Goal: Transaction & Acquisition: Purchase product/service

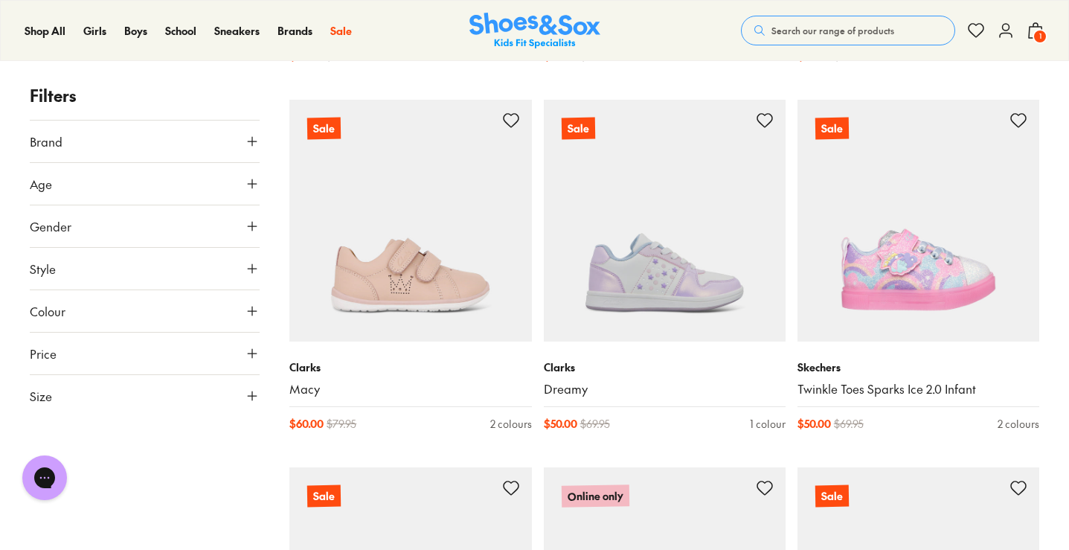
click at [173, 385] on button "Size" at bounding box center [145, 396] width 230 height 42
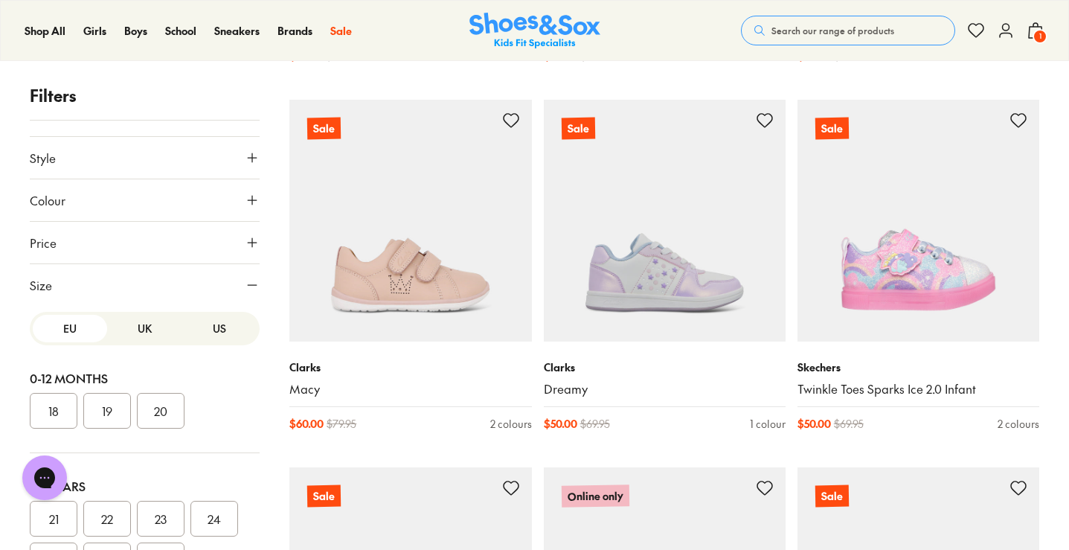
click at [143, 335] on button "UK" at bounding box center [144, 329] width 74 height 28
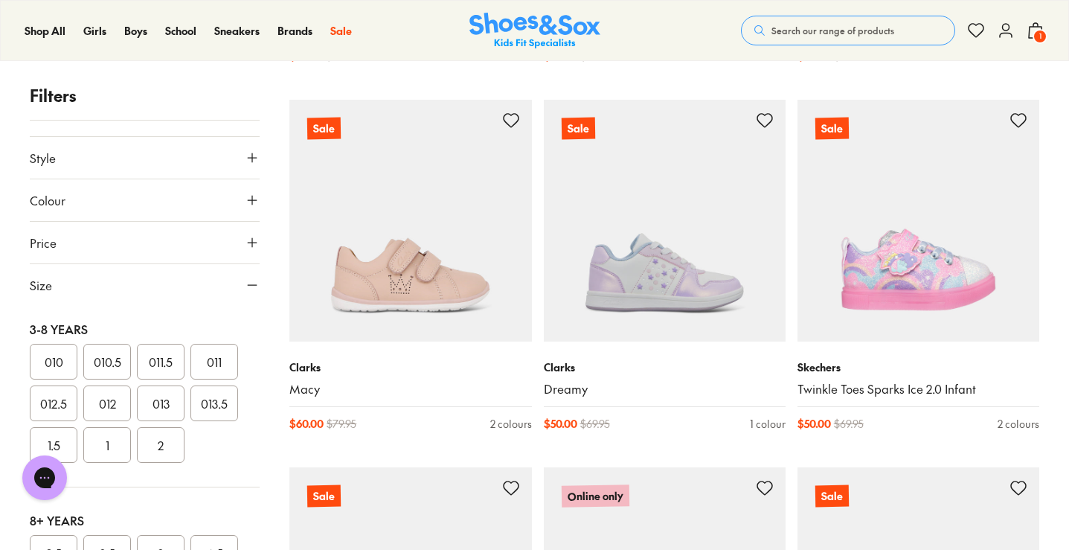
scroll to position [360, 0]
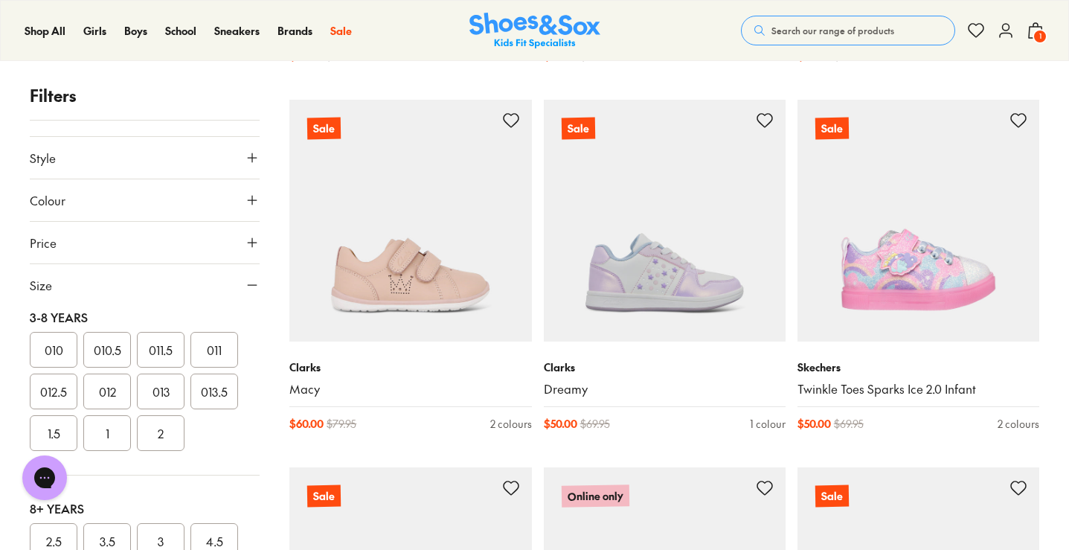
click at [157, 393] on button "013" at bounding box center [161, 391] width 48 height 36
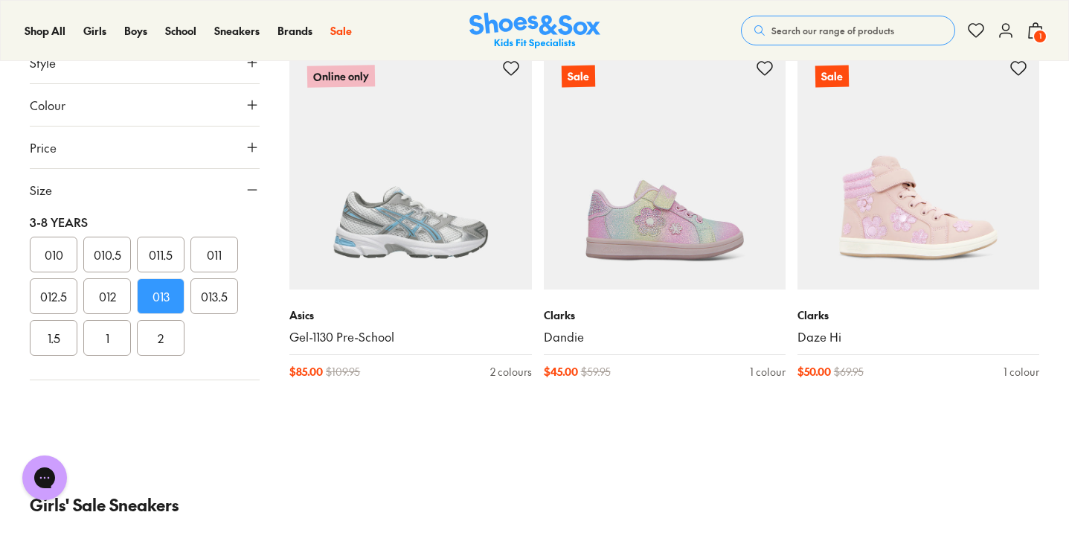
scroll to position [599, 0]
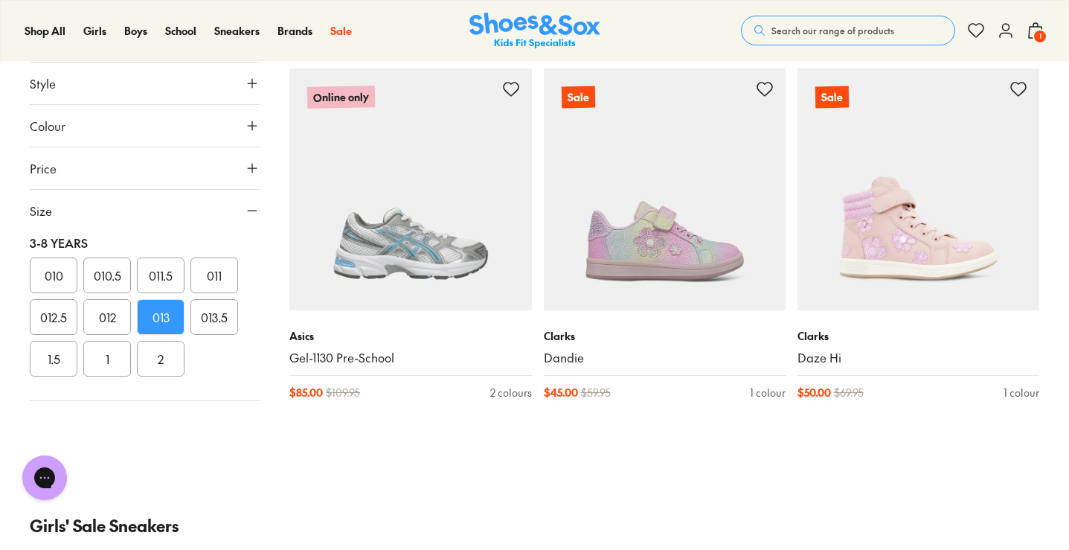
click at [209, 322] on button "013.5" at bounding box center [214, 317] width 48 height 36
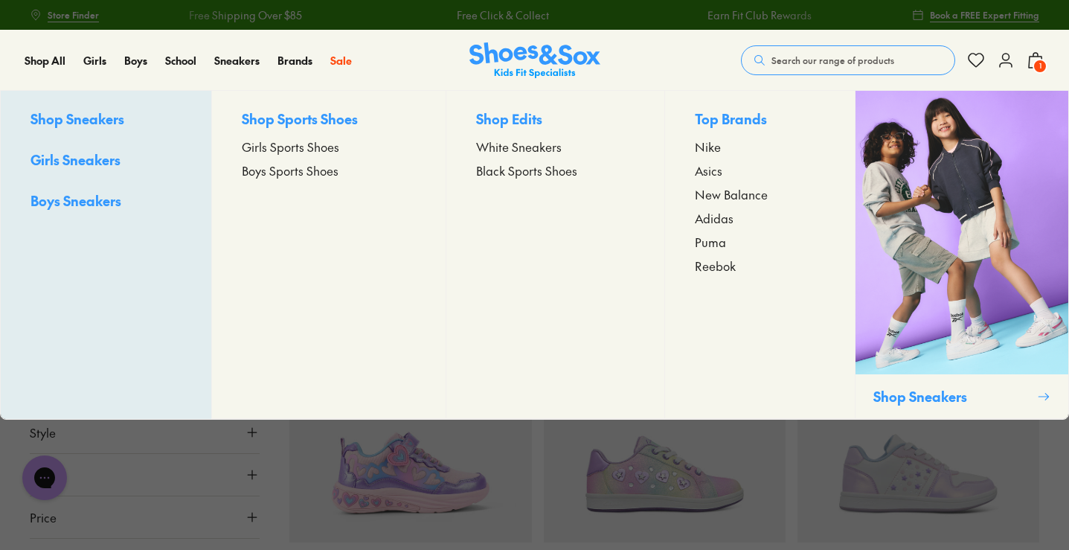
click at [284, 149] on span "Girls Sports Shoes" at bounding box center [290, 147] width 97 height 18
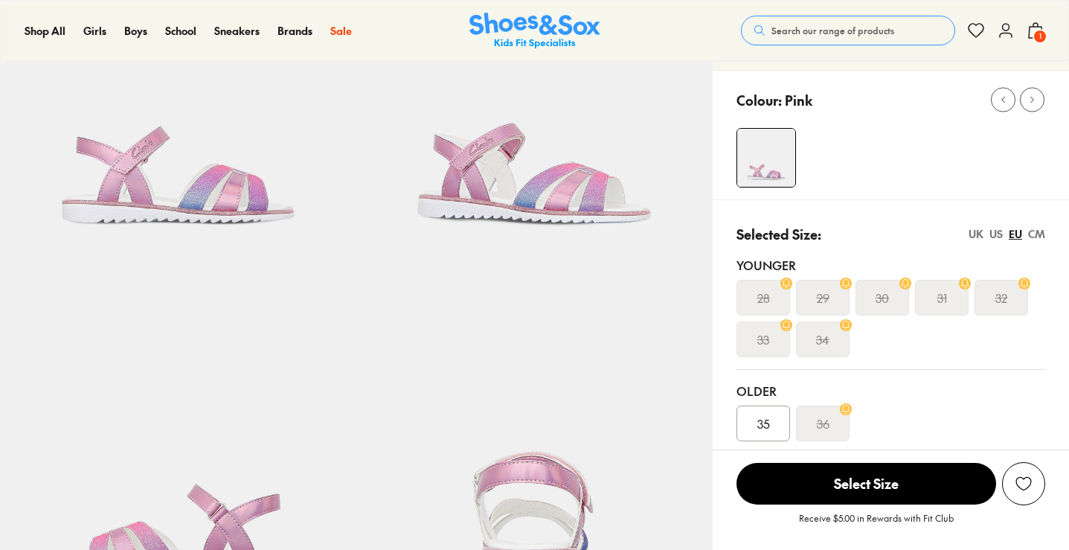
select select "*"
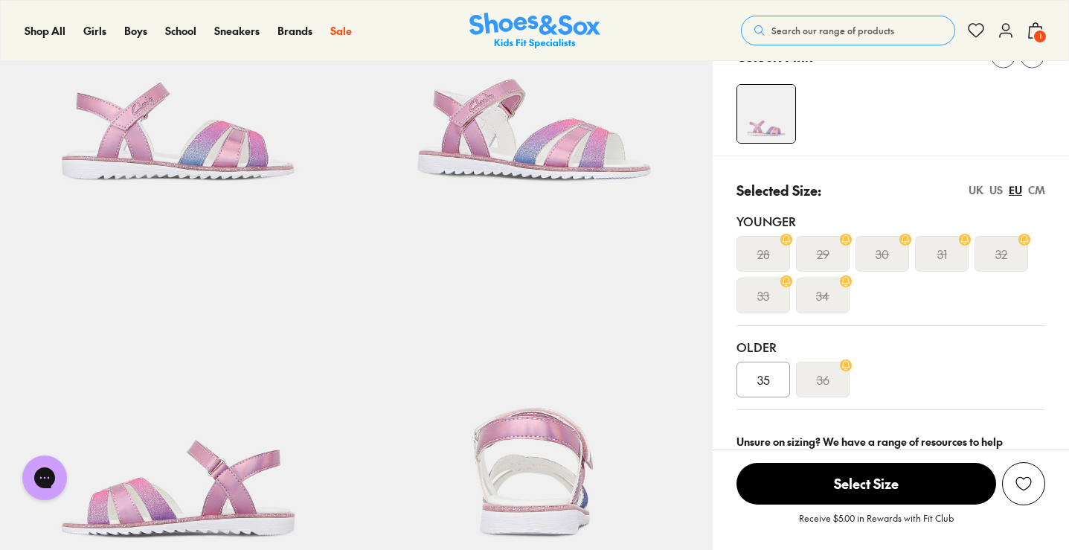
click at [1033, 196] on div "CM" at bounding box center [1036, 190] width 17 height 16
click at [1017, 193] on div "EU" at bounding box center [1014, 190] width 13 height 16
click at [996, 193] on div "US" at bounding box center [995, 190] width 13 height 16
click at [976, 192] on div "UK" at bounding box center [975, 190] width 15 height 16
click at [999, 193] on div "US" at bounding box center [995, 190] width 13 height 16
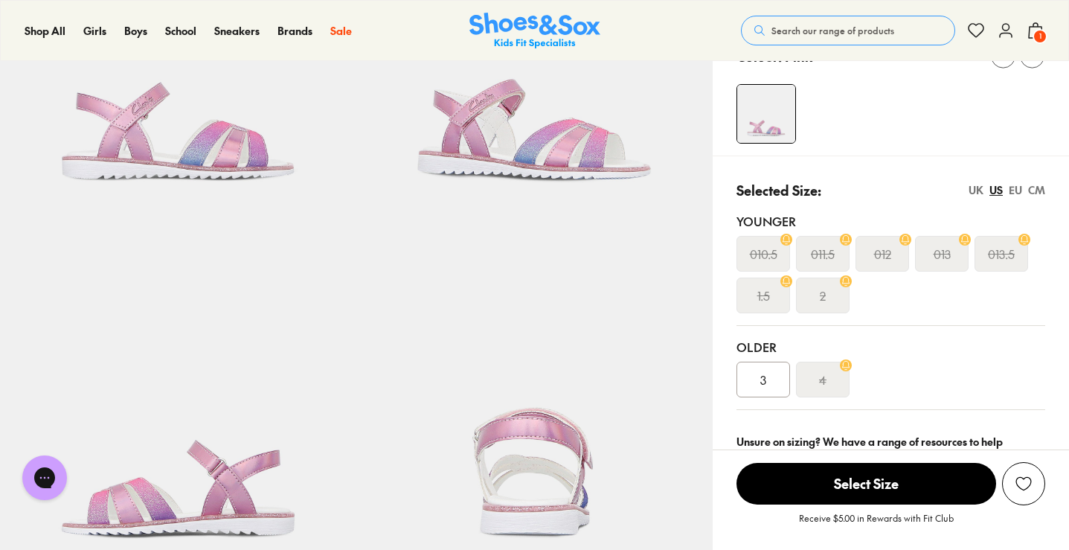
click at [980, 193] on div "UK" at bounding box center [975, 190] width 15 height 16
click at [1041, 190] on div "CM" at bounding box center [1036, 190] width 17 height 16
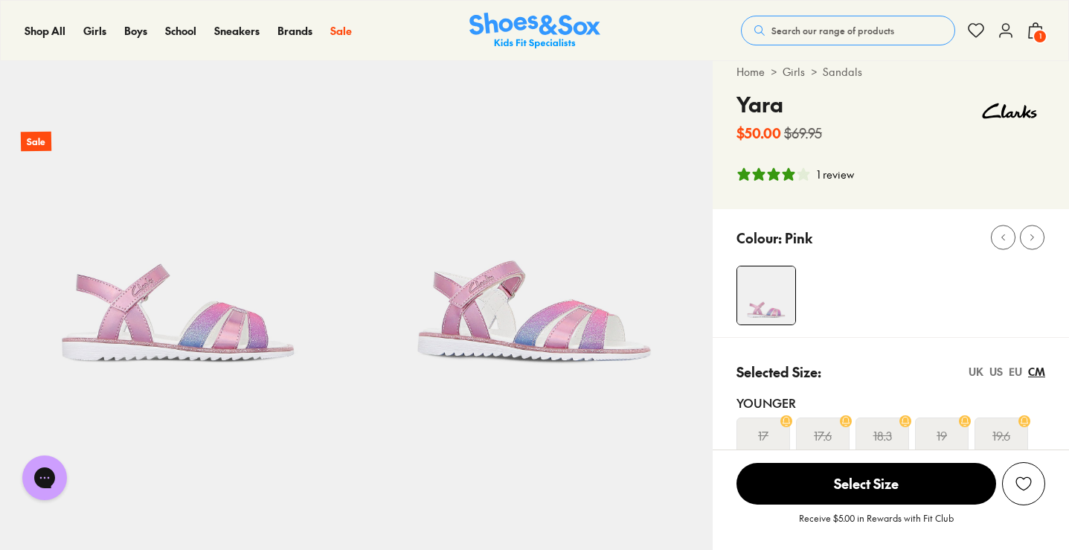
scroll to position [62, 0]
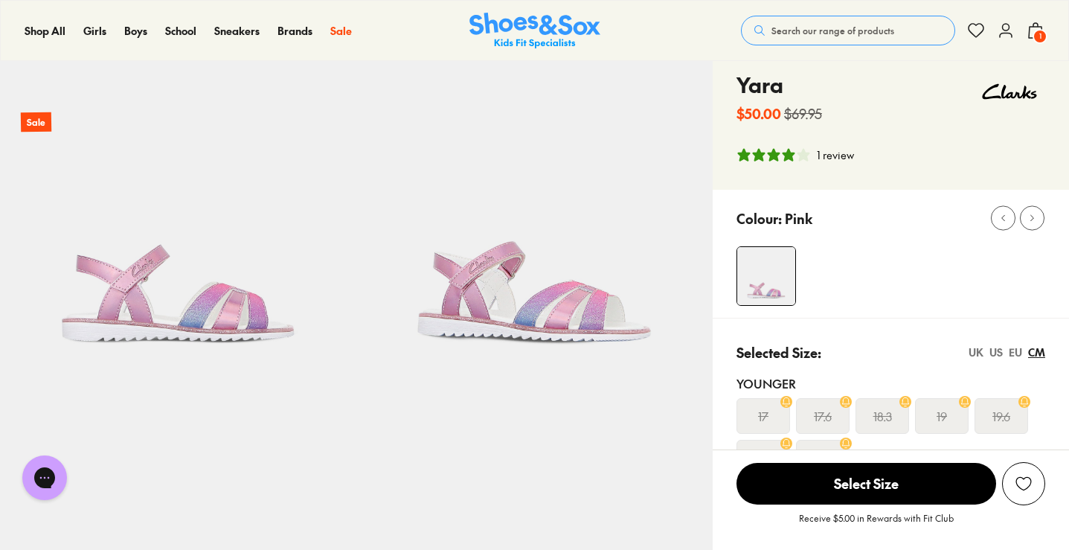
click at [996, 352] on div "US" at bounding box center [995, 352] width 13 height 16
click at [977, 354] on div "UK" at bounding box center [975, 352] width 15 height 16
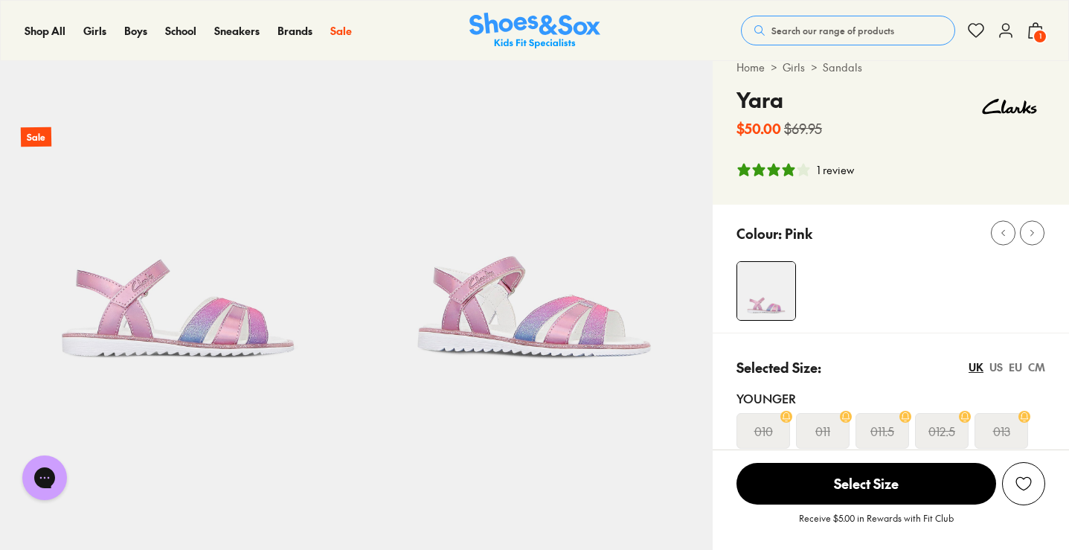
scroll to position [0, 0]
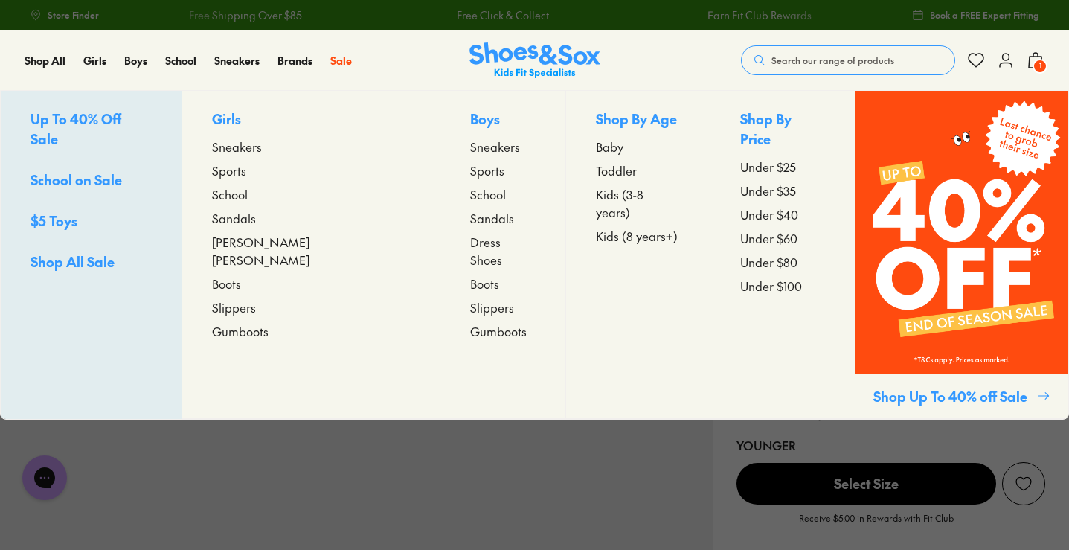
click at [262, 149] on span "Sneakers" at bounding box center [237, 147] width 50 height 18
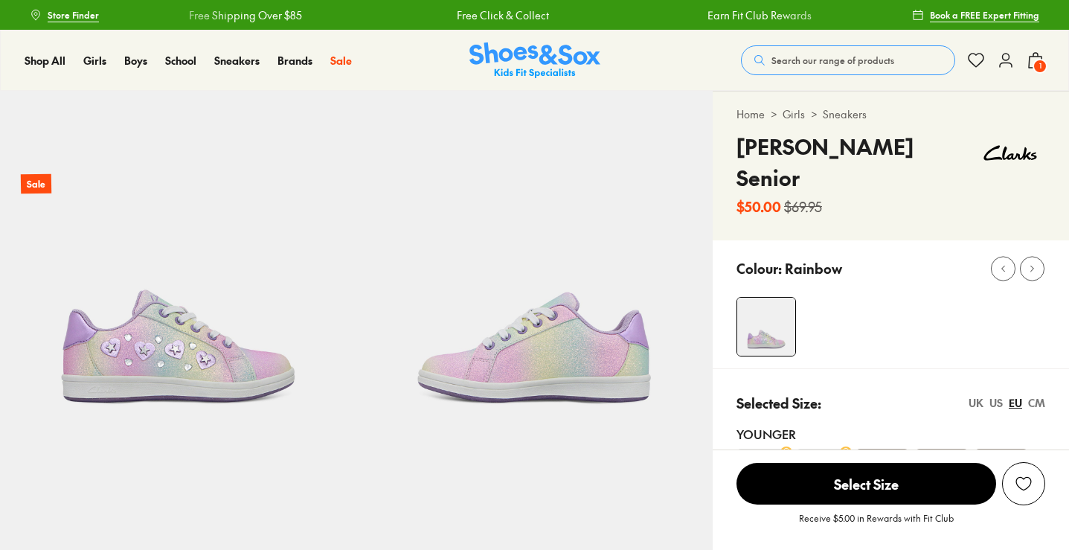
select select "*"
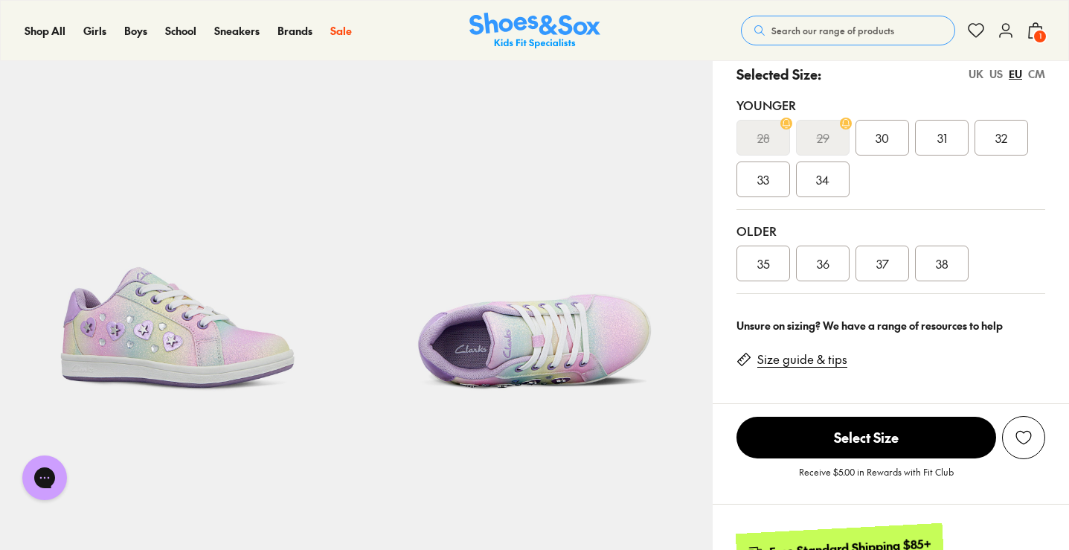
scroll to position [421, 0]
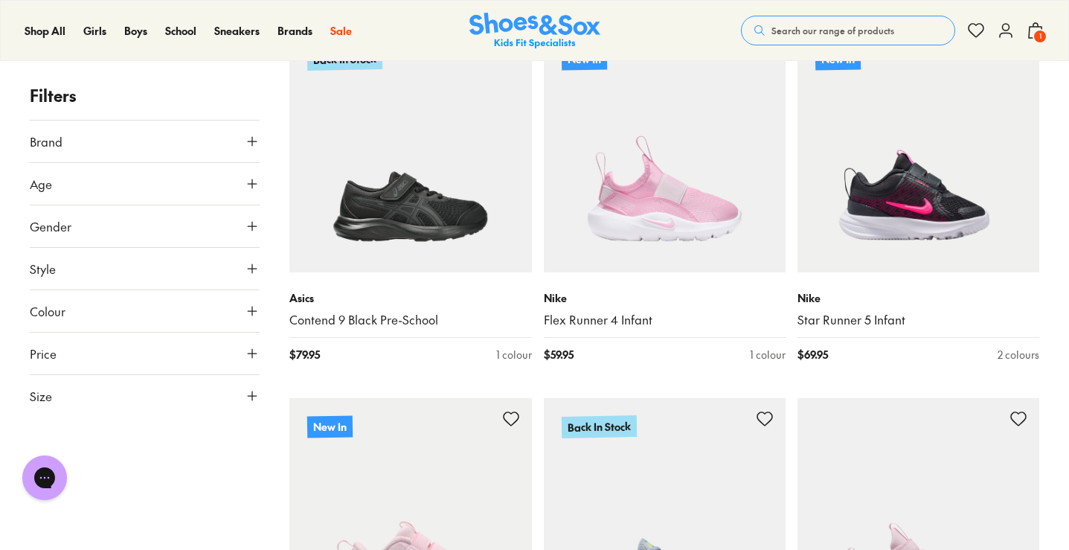
scroll to position [272, 0]
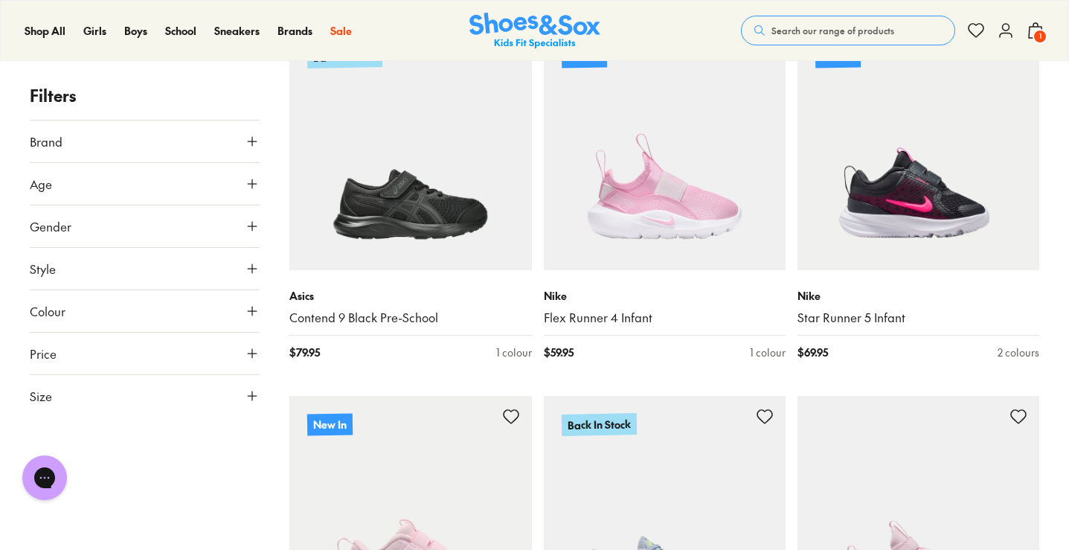
click at [210, 390] on button "Size" at bounding box center [145, 396] width 230 height 42
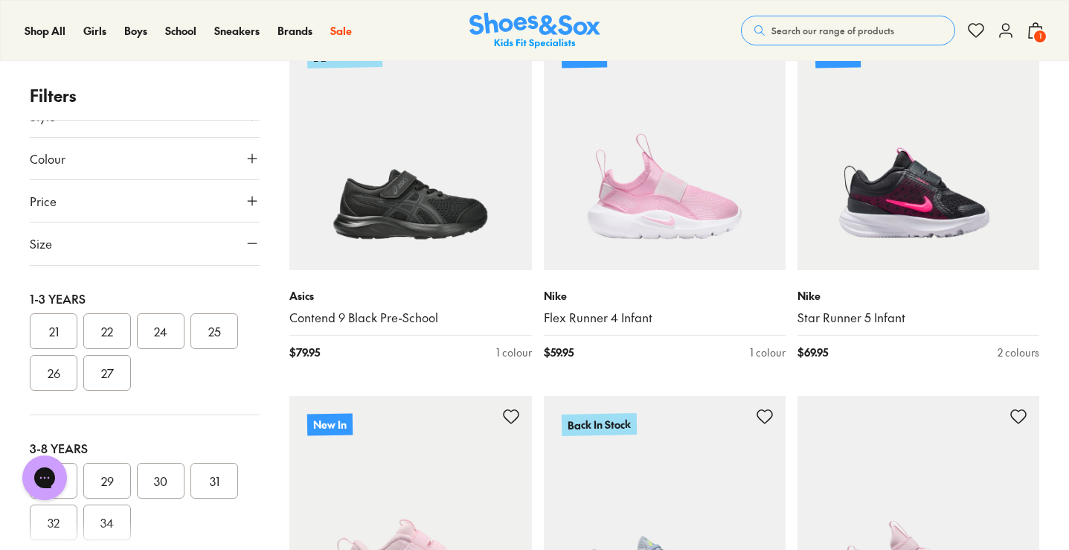
scroll to position [150, 0]
click at [51, 520] on div at bounding box center [145, 535] width 230 height 30
click at [54, 520] on div at bounding box center [145, 535] width 230 height 30
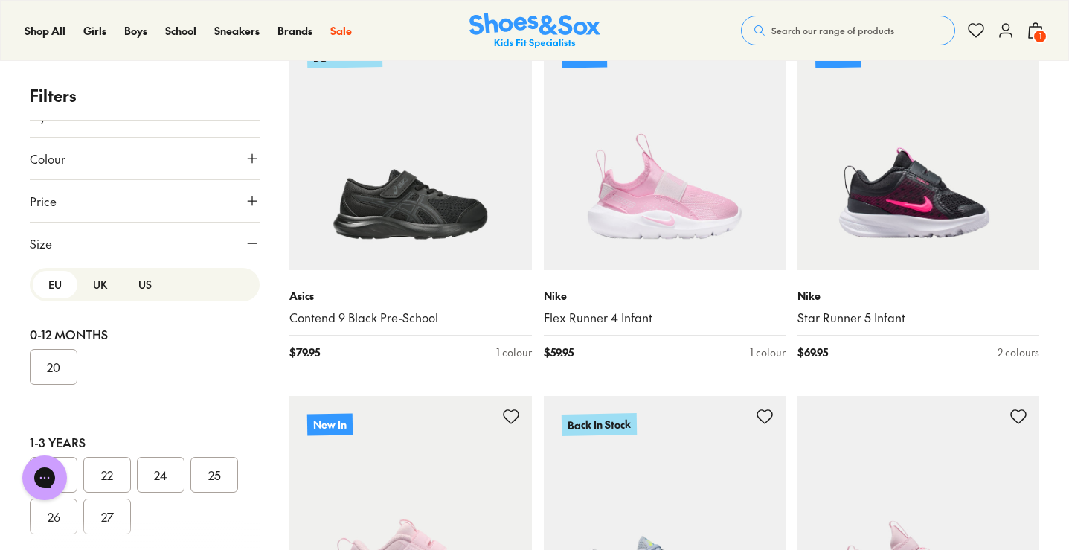
scroll to position [0, 0]
click at [100, 289] on button "UK" at bounding box center [99, 287] width 45 height 28
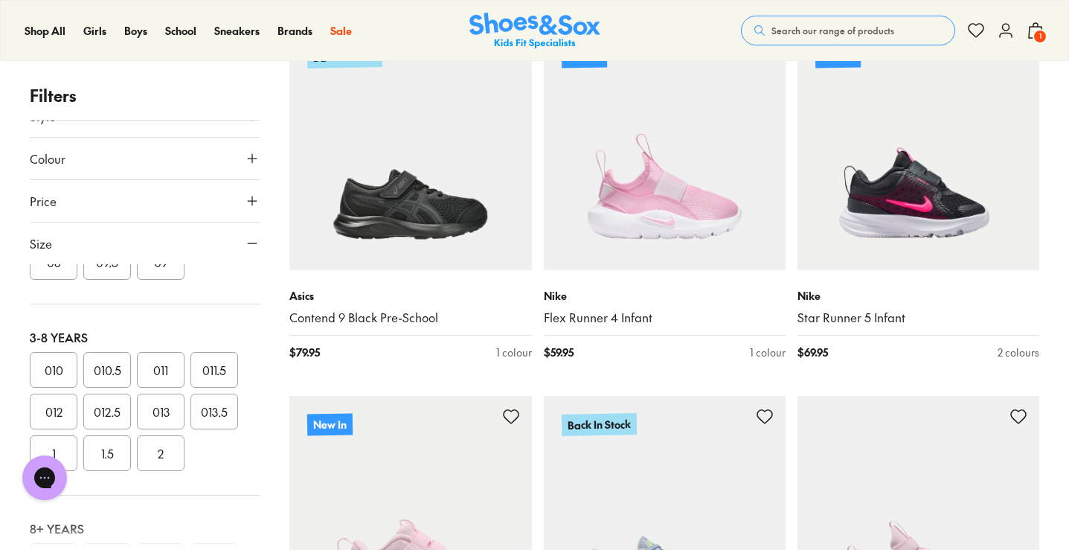
scroll to position [296, 0]
click at [216, 422] on button "013.5" at bounding box center [214, 414] width 48 height 36
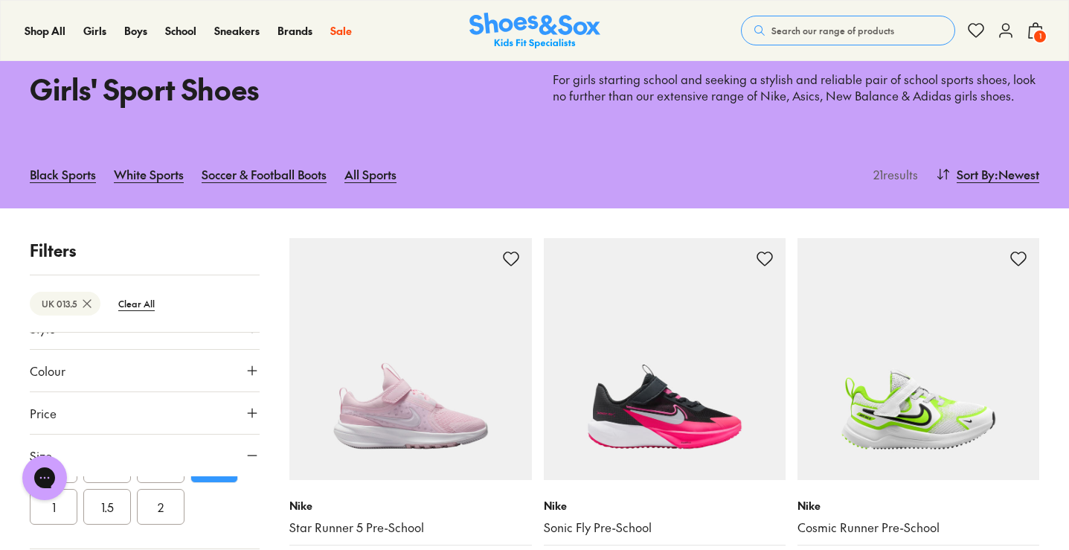
scroll to position [430, 0]
click at [174, 497] on button "013" at bounding box center [161, 492] width 48 height 36
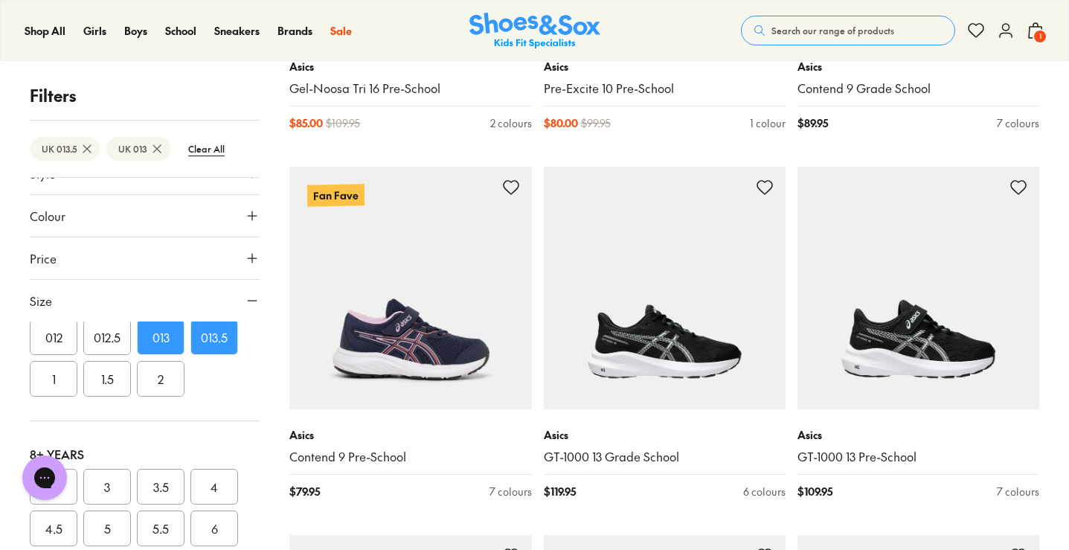
scroll to position [3141, 0]
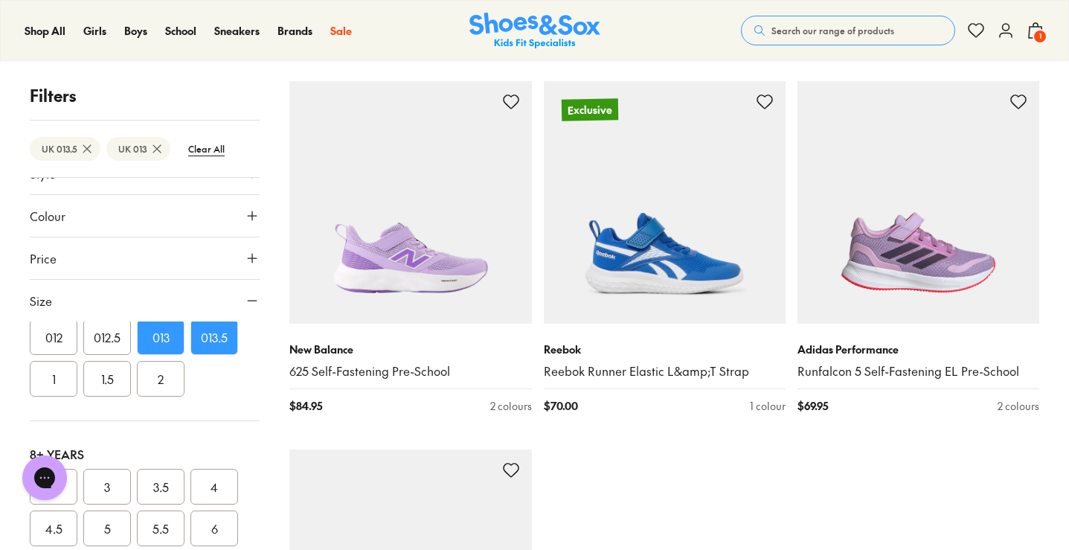
scroll to position [7599, 0]
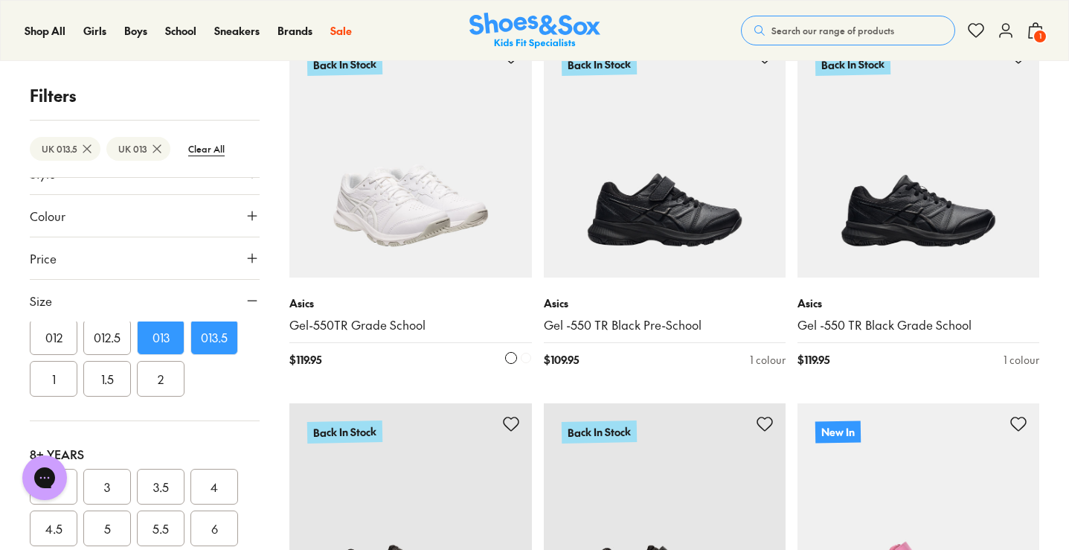
scroll to position [6102, 0]
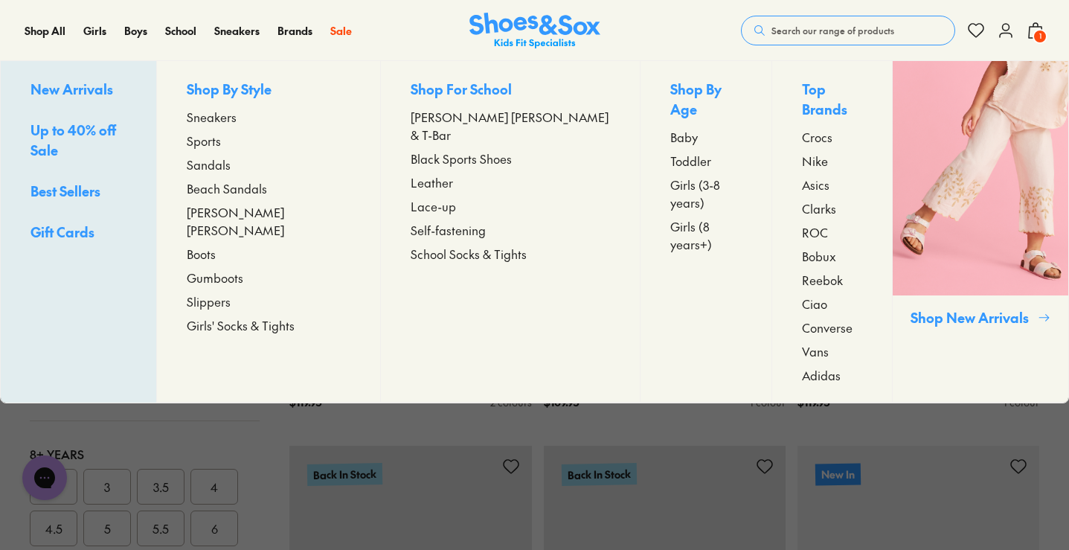
click at [86, 134] on span "Up to 40% off Sale" at bounding box center [73, 139] width 86 height 39
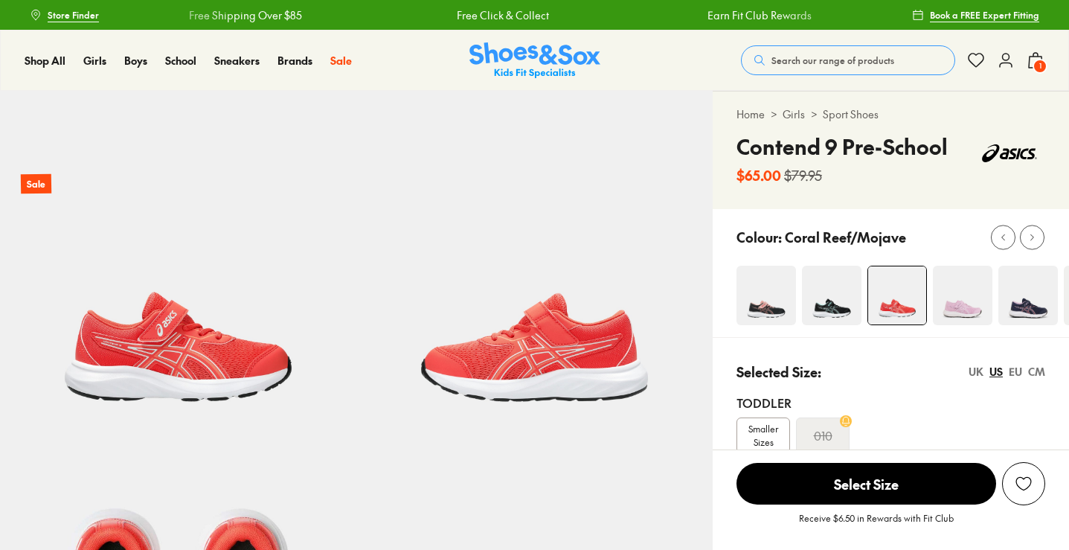
select select "*"
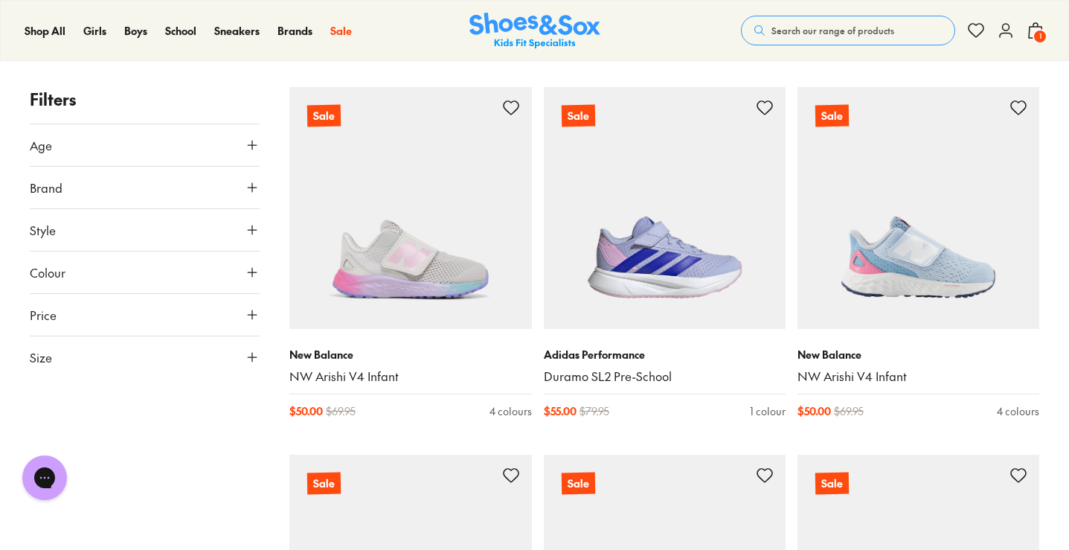
scroll to position [216, 0]
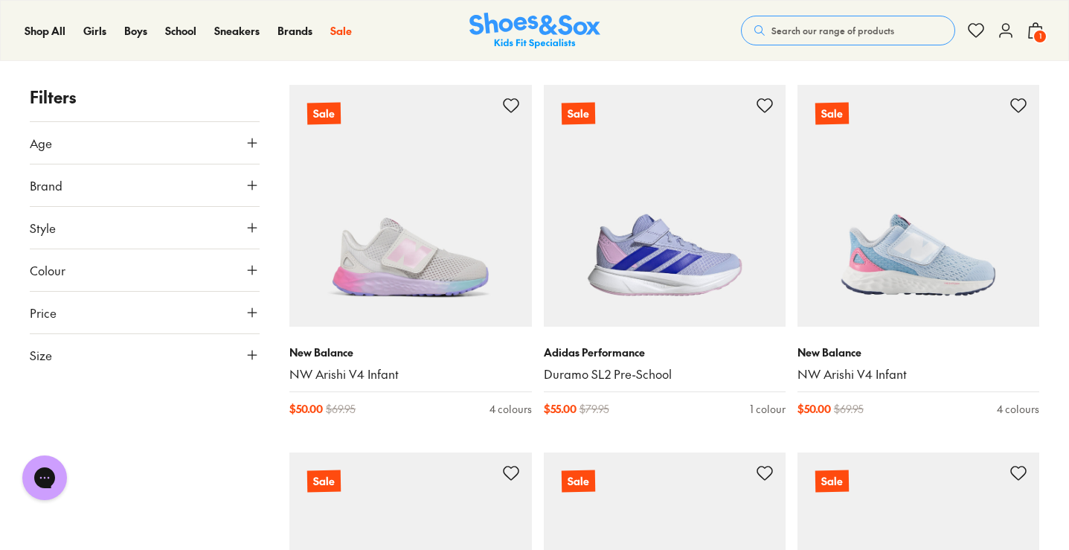
click at [80, 362] on button "Size" at bounding box center [145, 355] width 230 height 42
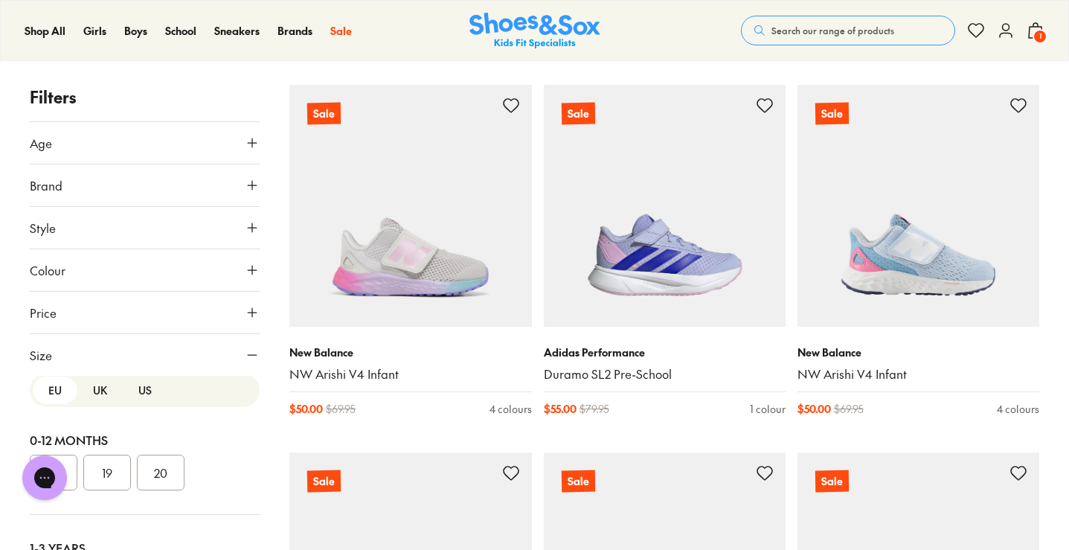
scroll to position [0, 0]
click at [94, 409] on button "UK" at bounding box center [99, 398] width 45 height 28
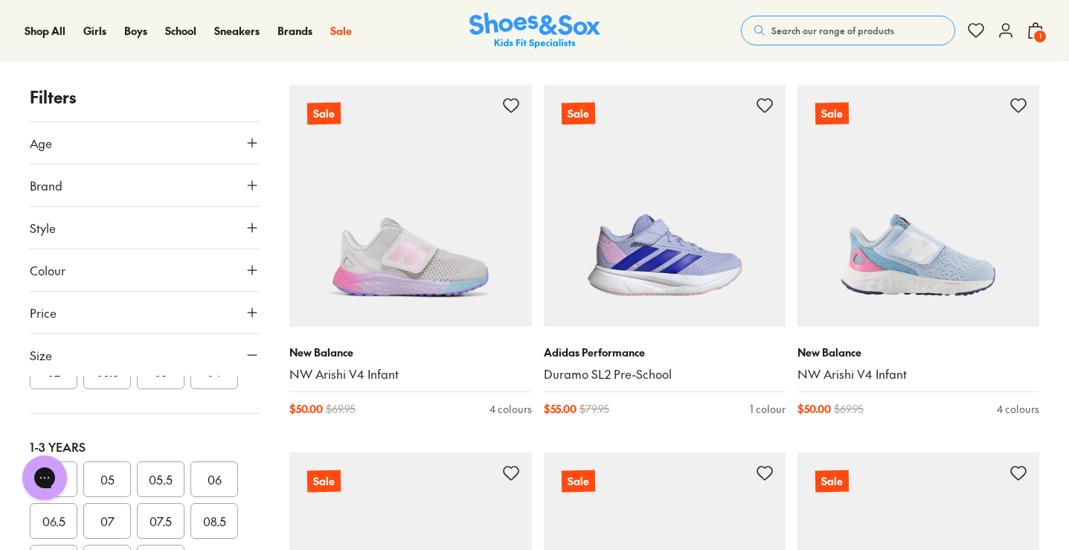
scroll to position [4, 0]
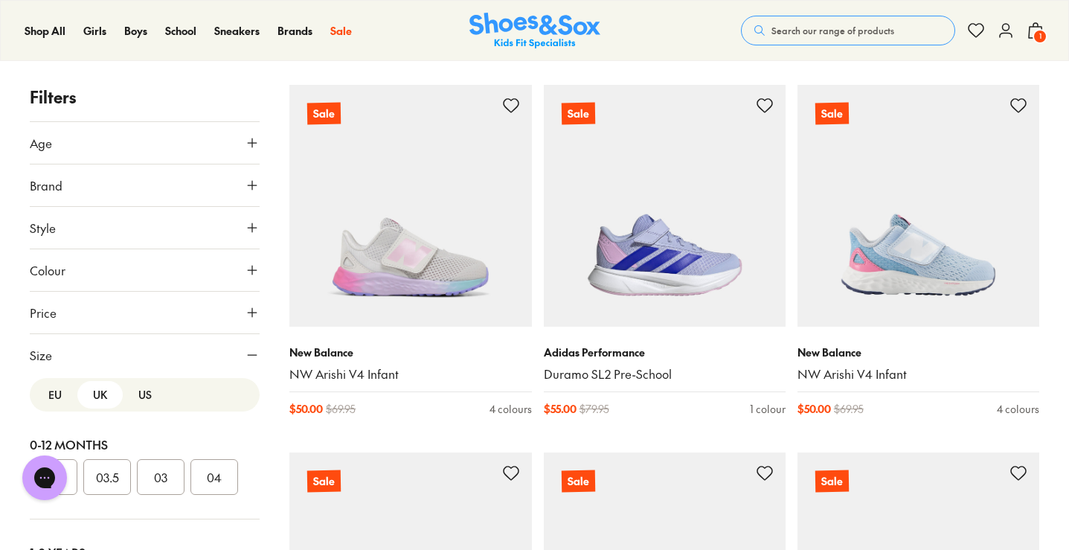
click at [135, 402] on button "US" at bounding box center [145, 395] width 45 height 28
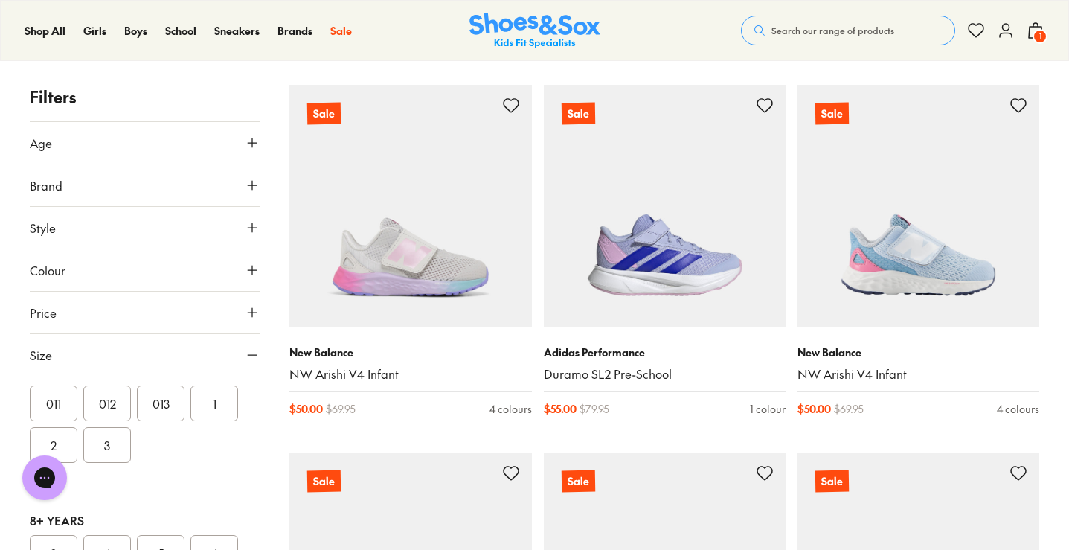
scroll to position [337, 0]
click at [167, 394] on button "013" at bounding box center [161, 401] width 48 height 36
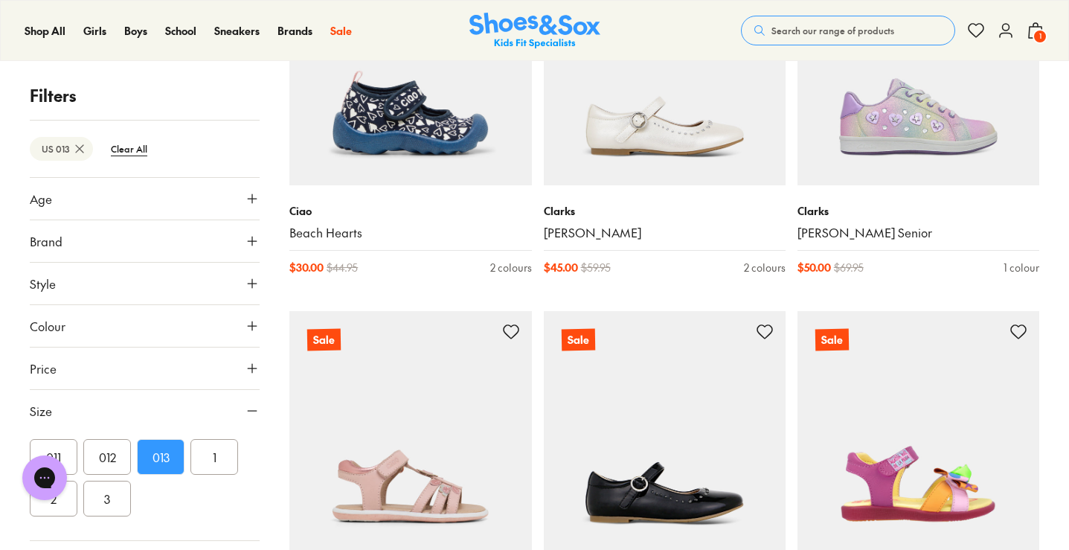
scroll to position [3439, 0]
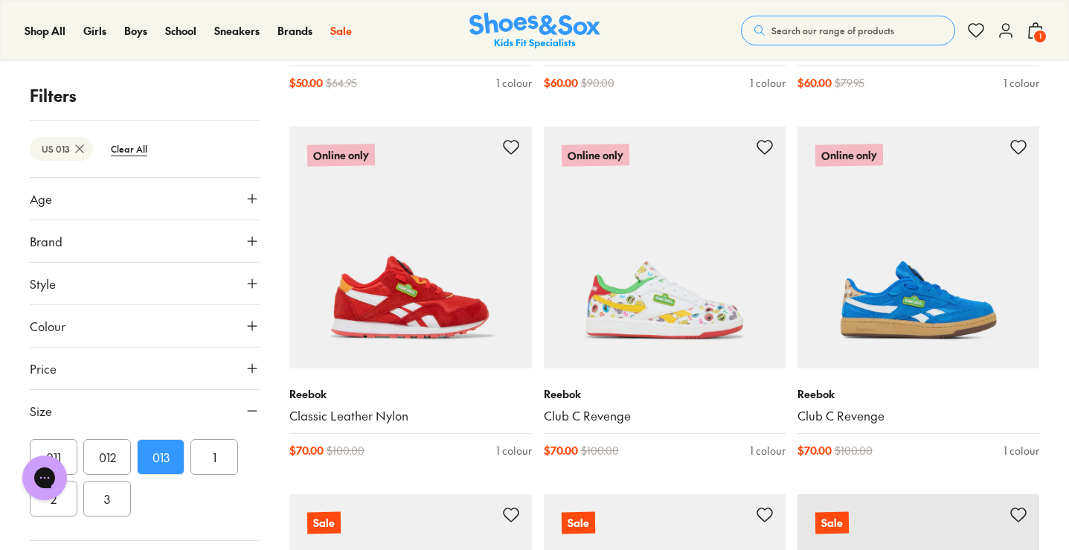
scroll to position [6458, 0]
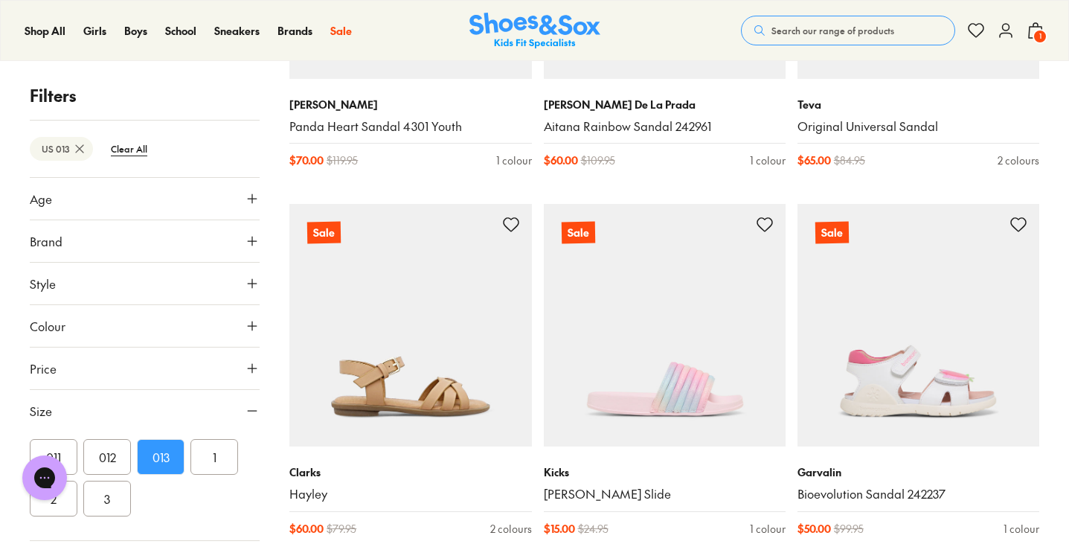
scroll to position [9606, 0]
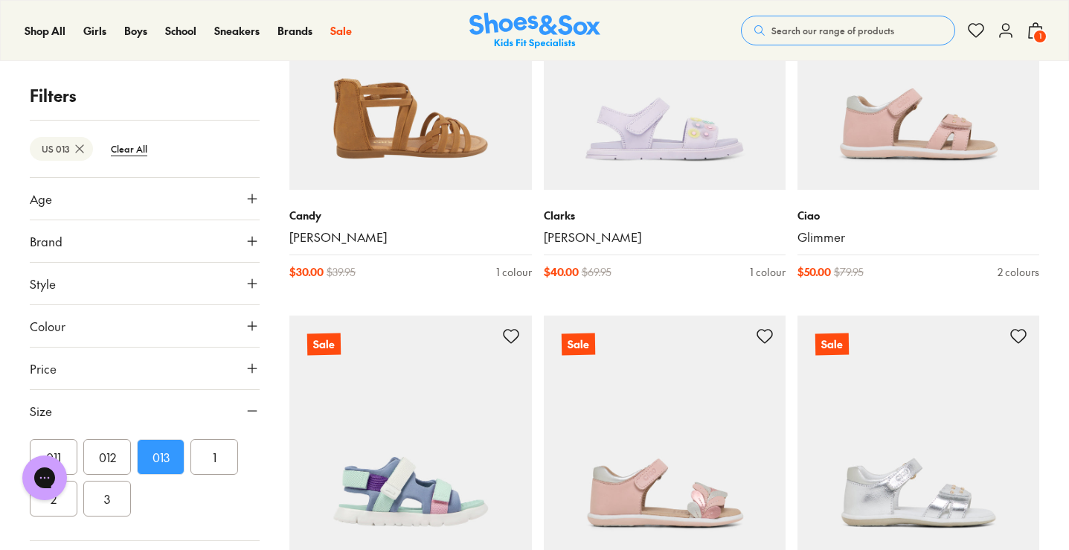
scroll to position [10499, 0]
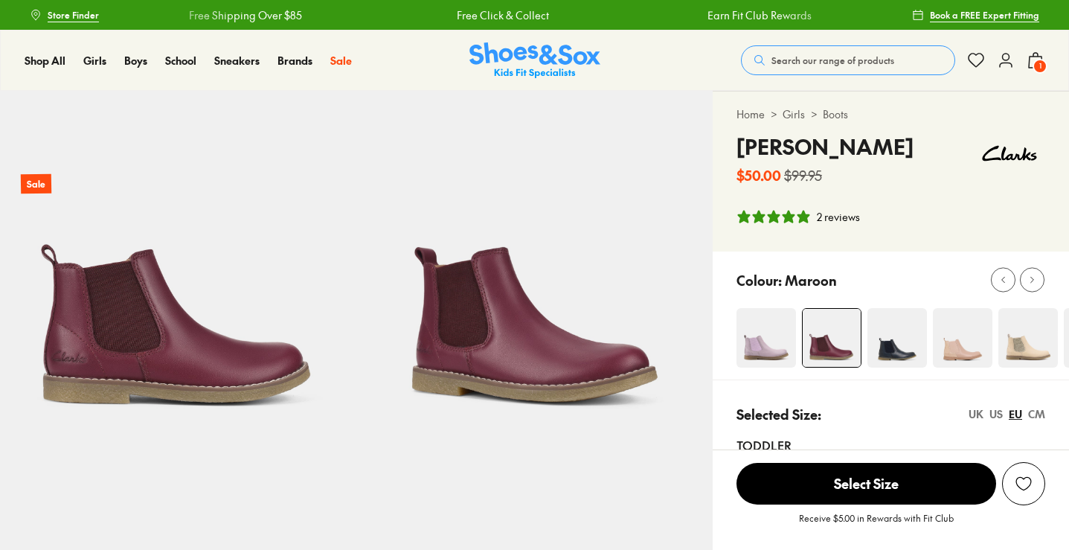
select select "*"
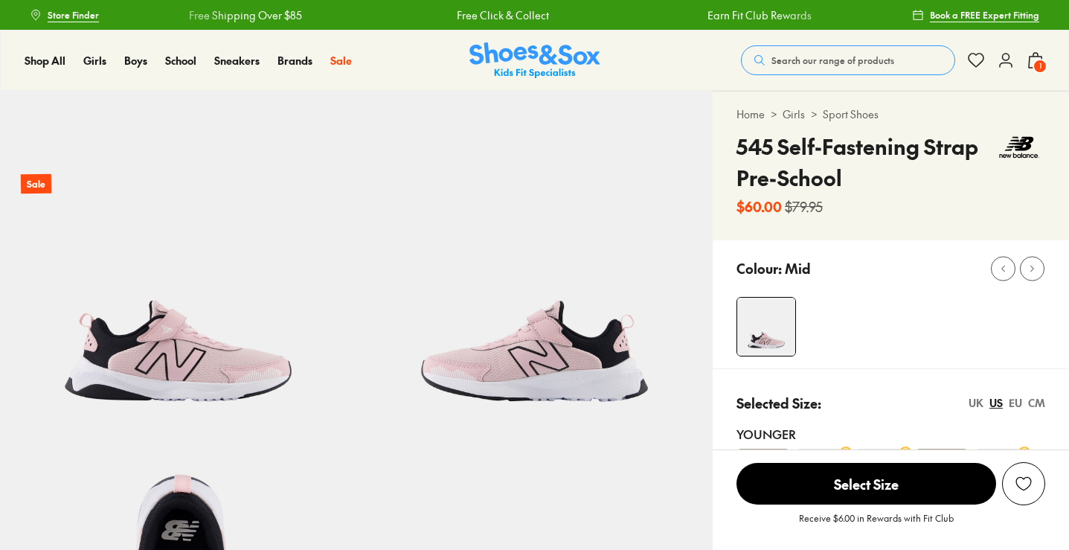
select select "*"
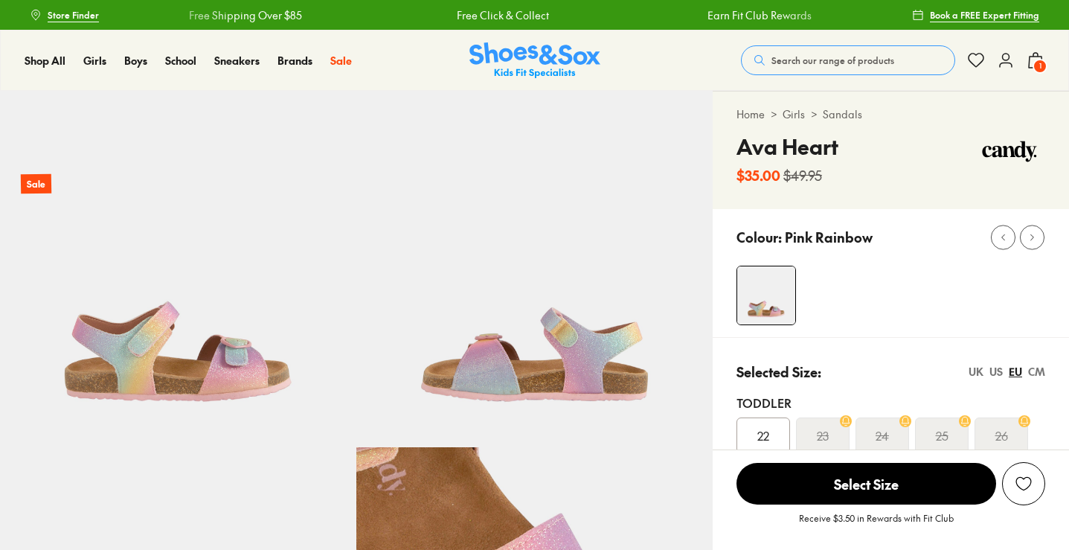
select select "*"
